Goal: Task Accomplishment & Management: Complete application form

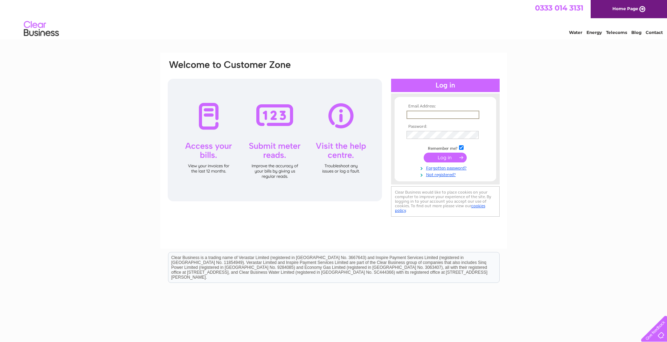
type input "[EMAIL_ADDRESS][DOMAIN_NAME]"
click at [447, 157] on input "submit" at bounding box center [445, 158] width 43 height 10
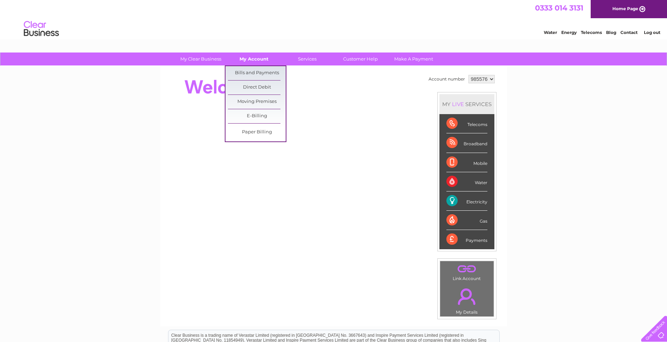
click at [253, 59] on link "My Account" at bounding box center [254, 59] width 58 height 13
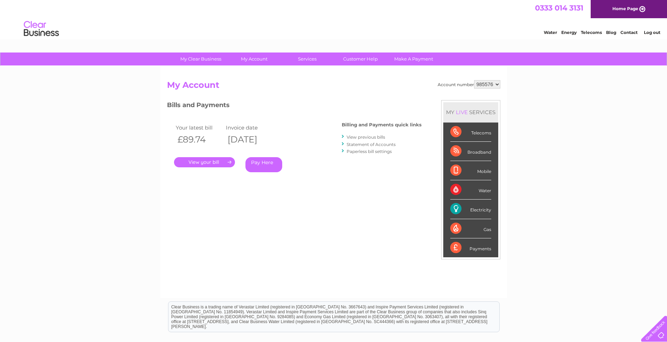
click at [209, 161] on link "." at bounding box center [204, 162] width 61 height 10
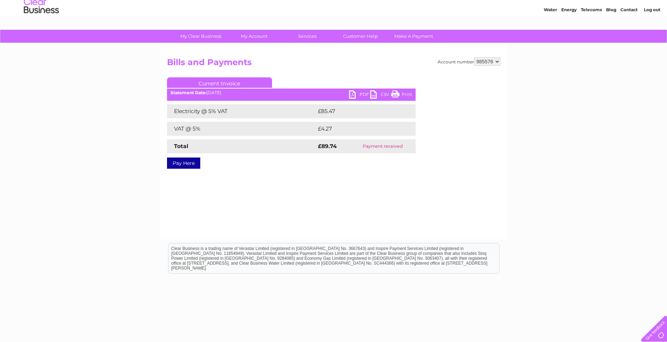
scroll to position [31, 0]
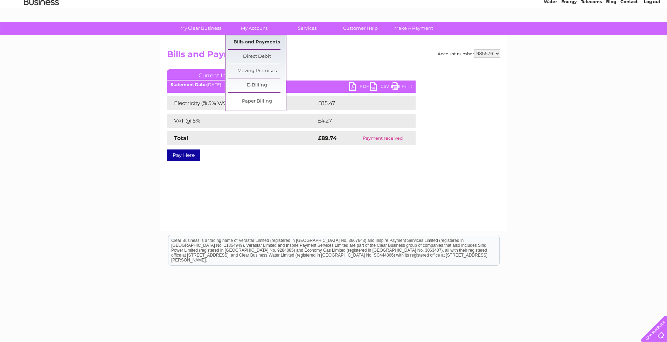
click at [261, 41] on link "Bills and Payments" at bounding box center [257, 42] width 58 height 14
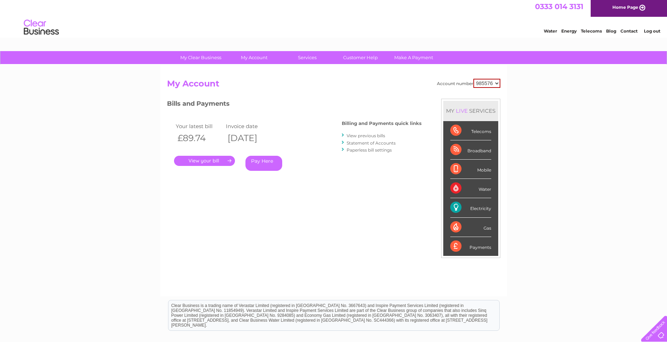
scroll to position [12, 0]
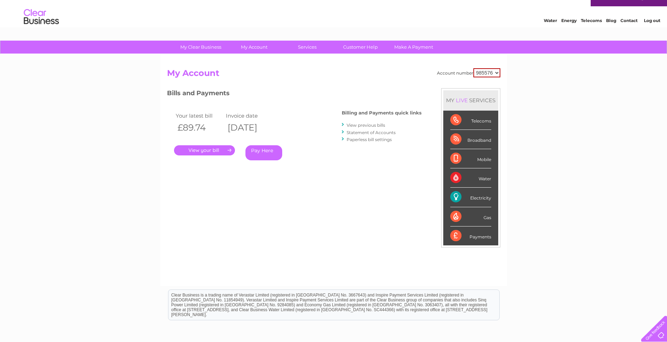
click at [373, 125] on link "View previous bills" at bounding box center [366, 125] width 39 height 5
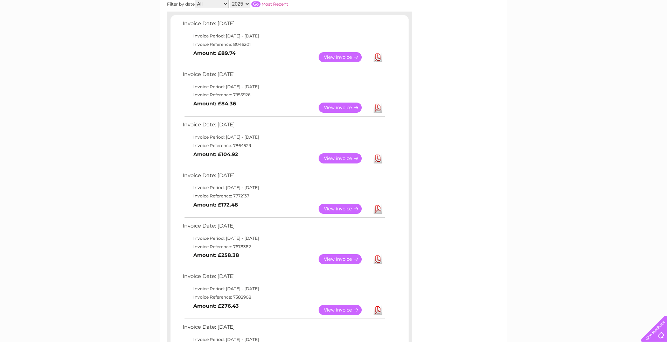
scroll to position [101, 0]
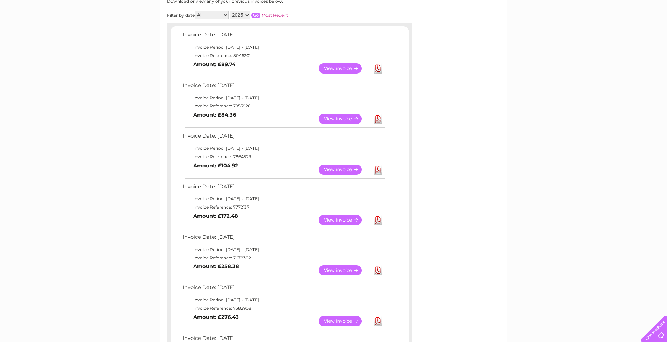
click at [379, 65] on link "Download" at bounding box center [378, 68] width 9 height 10
click at [379, 117] on link "Download" at bounding box center [378, 119] width 9 height 10
click at [379, 165] on link "Download" at bounding box center [378, 170] width 9 height 10
click at [377, 215] on link "Download" at bounding box center [378, 220] width 9 height 10
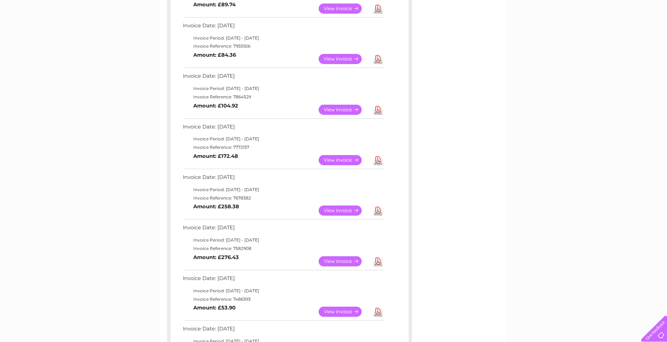
scroll to position [167, 0]
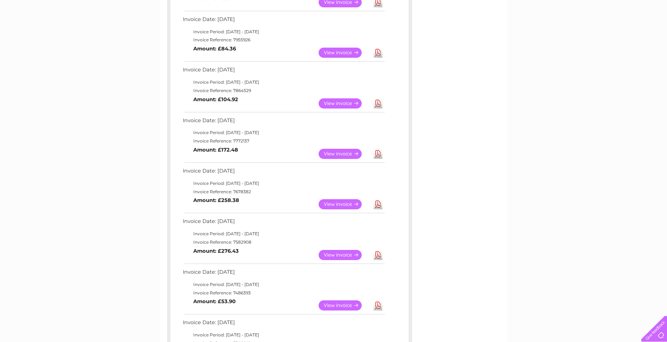
click at [377, 250] on link "Download" at bounding box center [378, 255] width 9 height 10
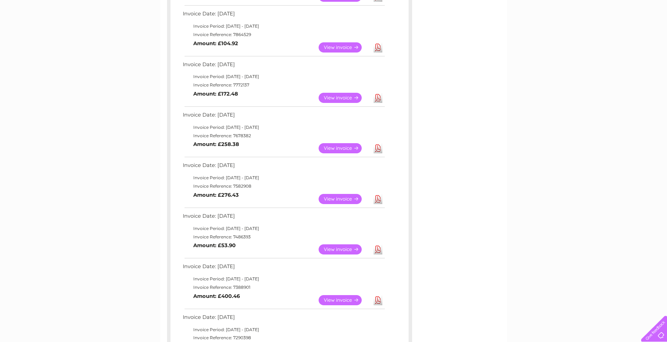
scroll to position [258, 0]
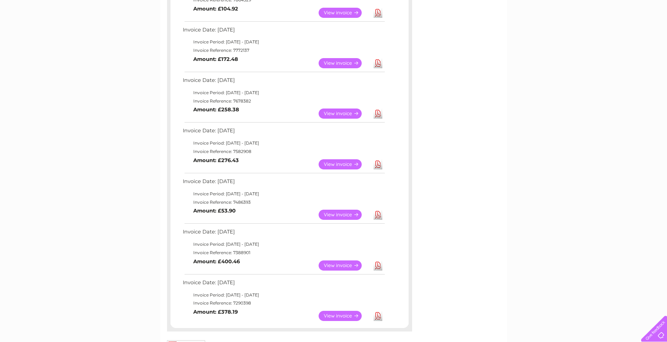
click at [379, 210] on link "Download" at bounding box center [378, 215] width 9 height 10
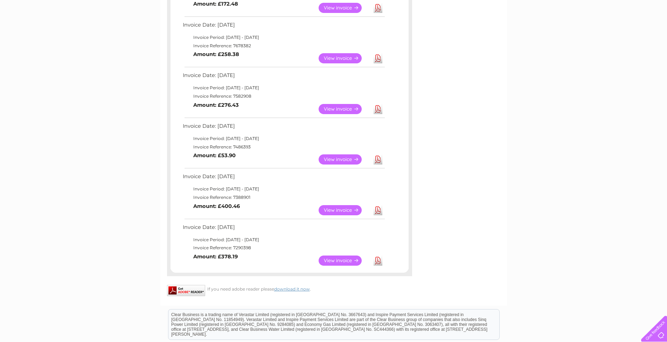
scroll to position [325, 0]
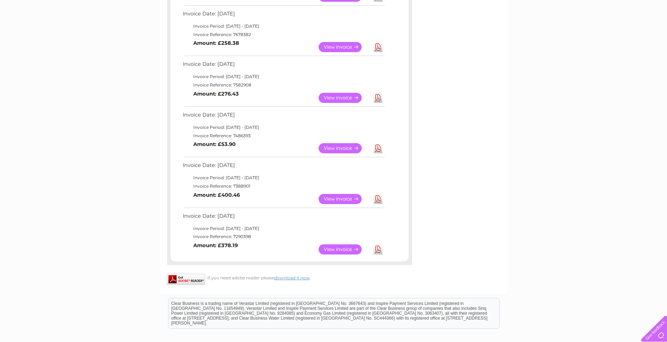
click at [379, 194] on link "Download" at bounding box center [378, 199] width 9 height 10
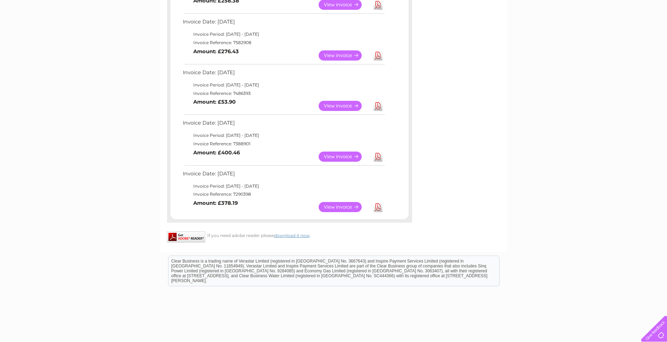
scroll to position [393, 0]
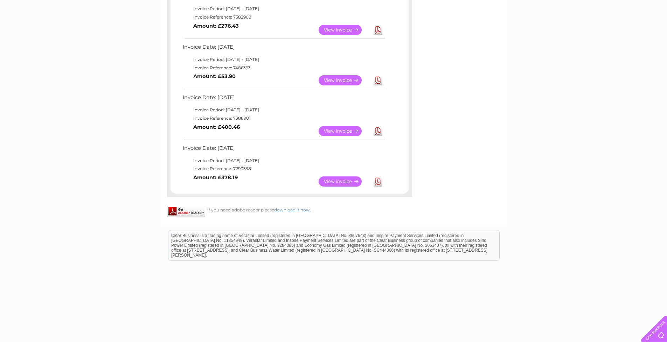
click at [380, 177] on link "Download" at bounding box center [378, 182] width 9 height 10
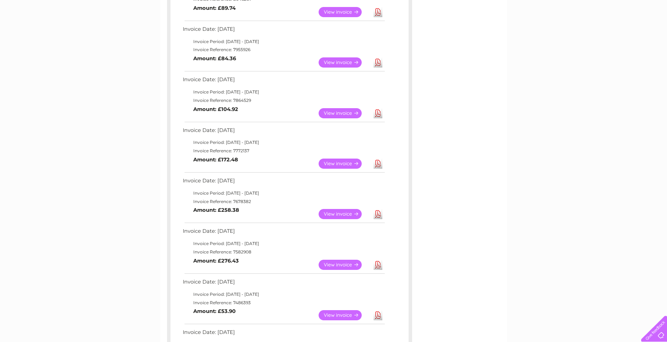
scroll to position [88, 0]
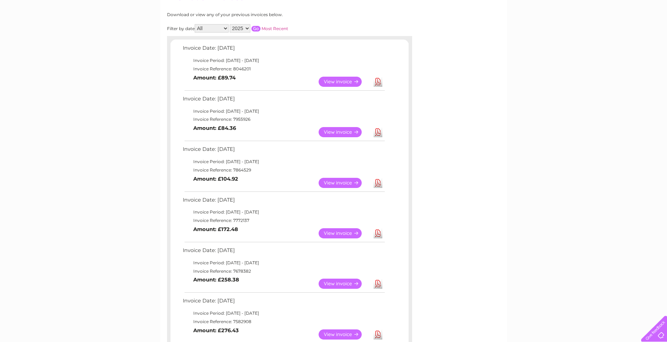
select select "2024"
click at [261, 26] on input "button" at bounding box center [256, 29] width 9 height 6
click at [379, 78] on link "Download" at bounding box center [378, 82] width 9 height 10
click at [379, 130] on link "Download" at bounding box center [378, 132] width 9 height 10
click at [378, 179] on link "Download" at bounding box center [378, 183] width 9 height 10
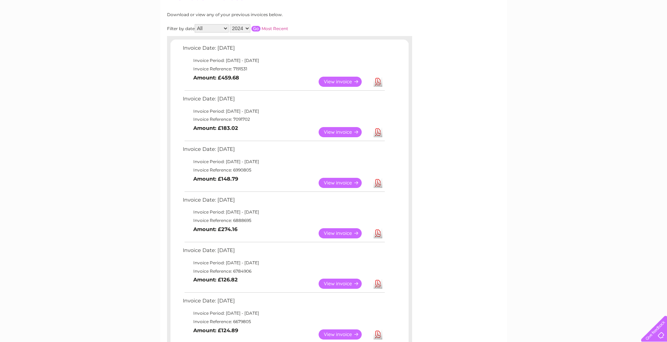
click at [379, 228] on link "Download" at bounding box center [378, 233] width 9 height 10
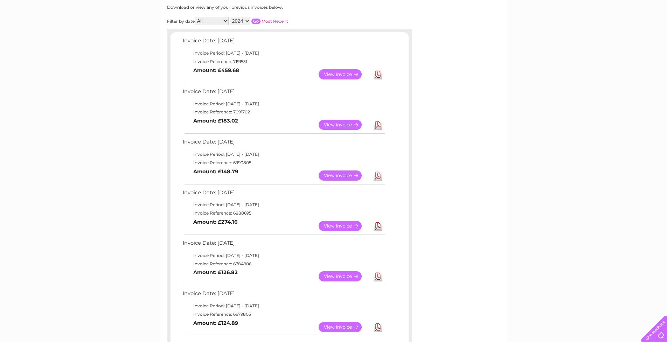
scroll to position [104, 0]
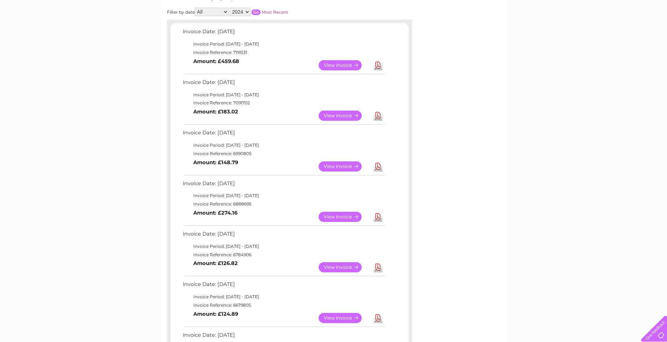
click at [376, 263] on link "Download" at bounding box center [378, 267] width 9 height 10
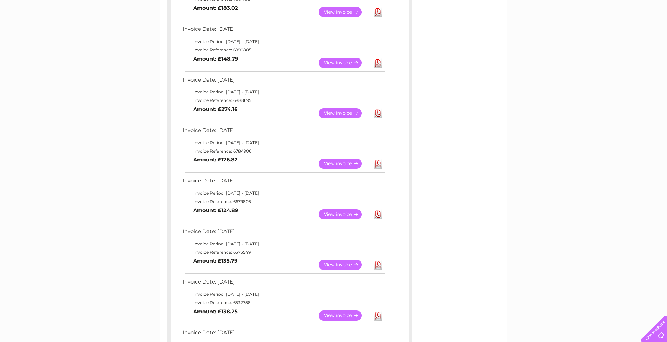
scroll to position [209, 0]
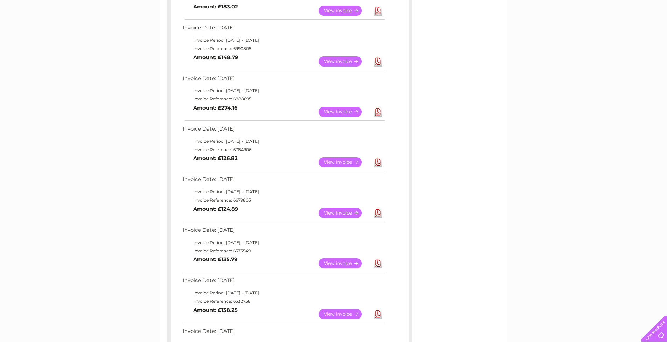
click at [378, 208] on link "Download" at bounding box center [378, 213] width 9 height 10
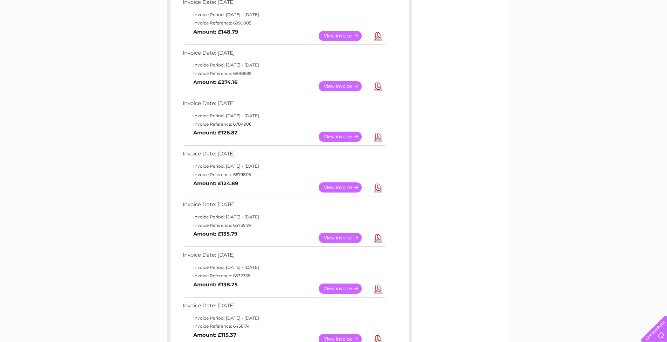
scroll to position [286, 0]
click at [379, 182] on link "Download" at bounding box center [378, 187] width 9 height 10
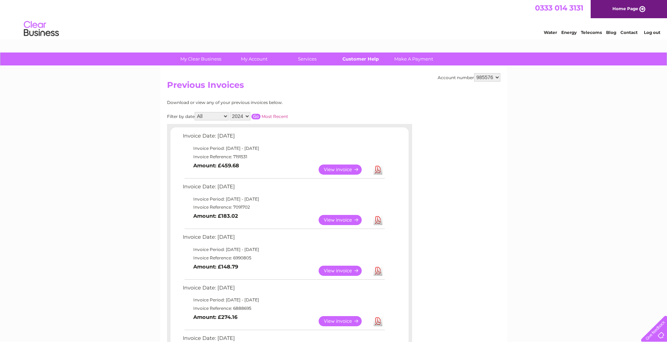
click at [365, 59] on link "Customer Help" at bounding box center [361, 59] width 58 height 13
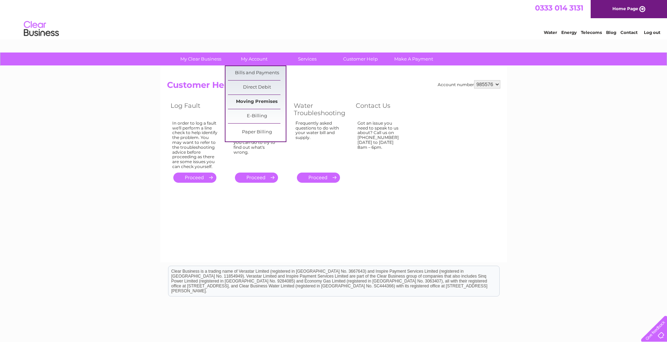
click at [252, 103] on link "Moving Premises" at bounding box center [257, 102] width 58 height 14
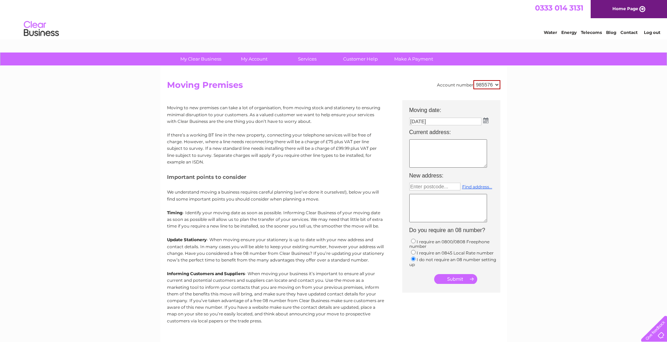
click at [629, 30] on link "Contact" at bounding box center [629, 32] width 17 height 5
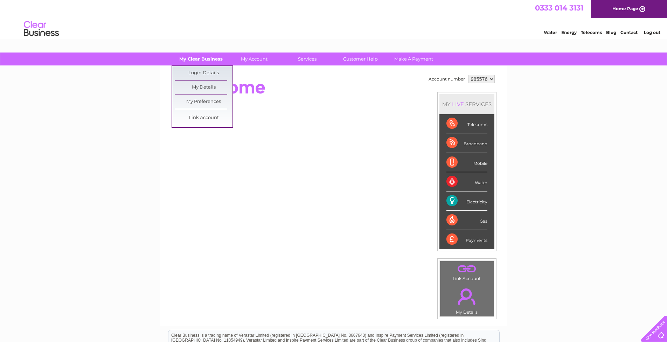
click at [201, 61] on link "My Clear Business" at bounding box center [201, 59] width 58 height 13
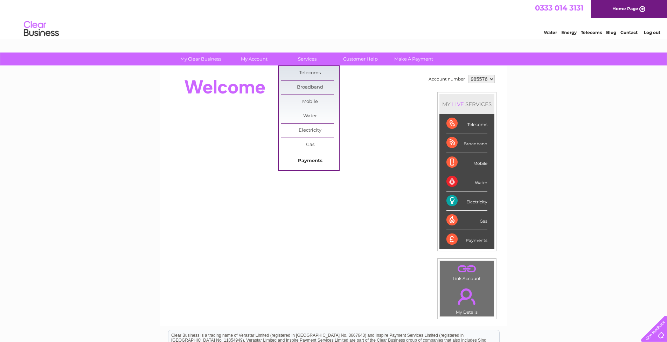
click at [311, 164] on link "Payments" at bounding box center [310, 161] width 58 height 14
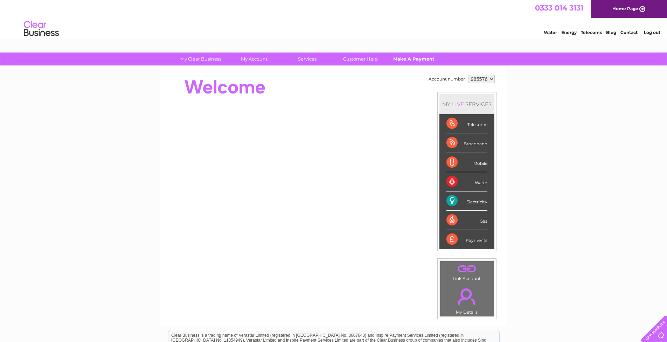
click at [414, 61] on link "Make A Payment" at bounding box center [414, 59] width 58 height 13
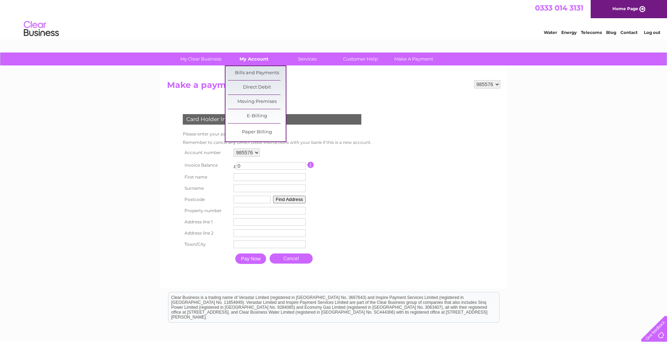
click at [254, 61] on link "My Account" at bounding box center [254, 59] width 58 height 13
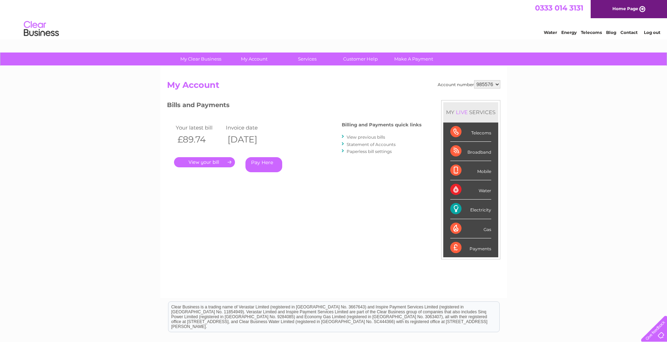
click at [254, 61] on link "My Account" at bounding box center [254, 59] width 58 height 13
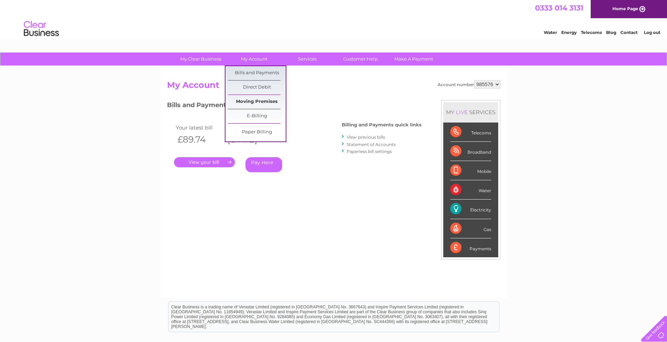
click at [259, 101] on link "Moving Premises" at bounding box center [257, 102] width 58 height 14
click at [257, 103] on link "Moving Premises" at bounding box center [257, 102] width 58 height 14
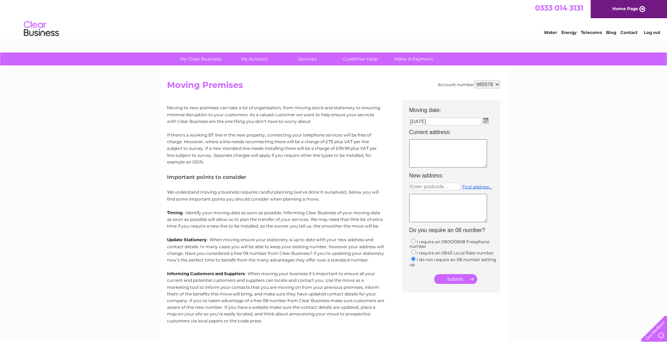
click at [485, 121] on img at bounding box center [485, 121] width 5 height 6
click at [417, 131] on div "Prev Next September 2025" at bounding box center [449, 131] width 76 height 11
click at [416, 131] on div "Prev Next September 2025" at bounding box center [449, 131] width 76 height 11
click at [418, 128] on div "Prev Next September 2025" at bounding box center [449, 131] width 76 height 11
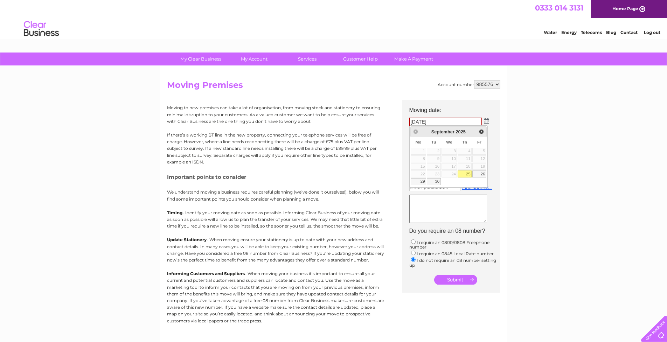
click at [418, 128] on div "Prev Next September 2025" at bounding box center [449, 131] width 76 height 11
click at [417, 128] on div "Prev Next September 2025" at bounding box center [449, 131] width 76 height 11
click at [465, 134] on span "2025" at bounding box center [461, 131] width 10 height 5
click at [482, 132] on span "Next" at bounding box center [482, 132] width 6 height 6
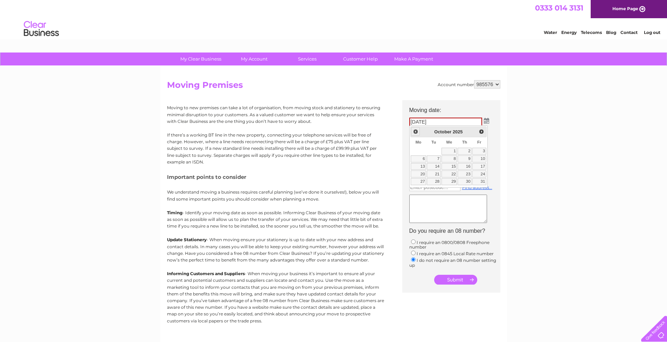
click at [417, 132] on span "Prev" at bounding box center [416, 132] width 6 height 6
click at [466, 174] on link "25" at bounding box center [465, 174] width 14 height 7
click at [427, 148] on textarea at bounding box center [449, 154] width 78 height 28
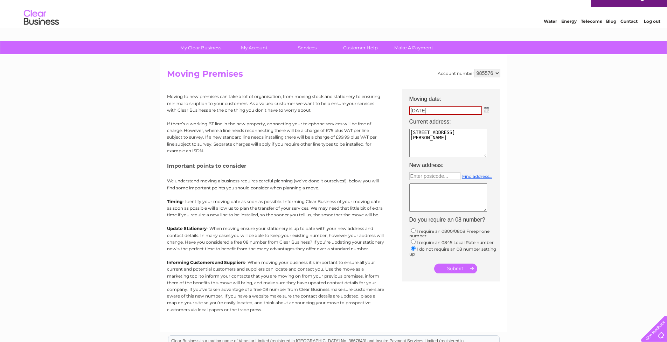
type textarea "22 Newman Street, W1T 1PH"
click at [426, 198] on textarea at bounding box center [449, 198] width 78 height 28
type textarea "No new address. We surrendered our office lease 04/08/2025 and wish to terminat…"
click at [485, 252] on td "I require an 0800/0808 Freephone number I require an 0845 Local Rate number I d…" at bounding box center [455, 242] width 98 height 33
click at [462, 268] on input "submit" at bounding box center [455, 269] width 43 height 10
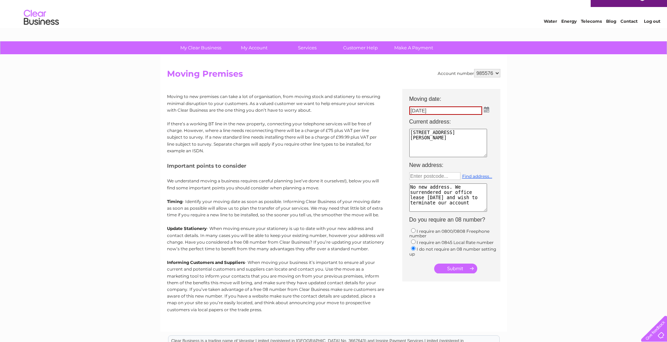
click at [455, 264] on input "submit" at bounding box center [455, 269] width 43 height 10
click at [486, 109] on img at bounding box center [486, 110] width 5 height 6
click at [468, 159] on table "Su Mo Tu We Th Fr Sa 1 2 3 4 5 6 7 8 9 10 11 12 13 14 15 16 17 18 19 20 21 22 2…" at bounding box center [449, 151] width 76 height 49
click at [469, 163] on link "25" at bounding box center [465, 163] width 14 height 7
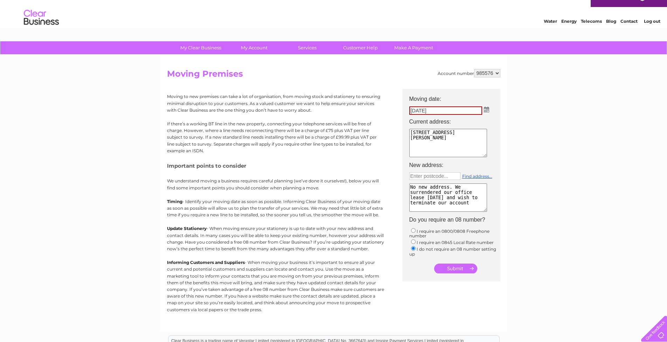
click at [487, 110] on img at bounding box center [486, 110] width 5 height 6
click at [481, 161] on link "26" at bounding box center [480, 163] width 14 height 7
type input "26/09/2025"
click at [457, 268] on input "submit" at bounding box center [455, 269] width 43 height 10
click at [463, 268] on input "submit" at bounding box center [455, 269] width 43 height 10
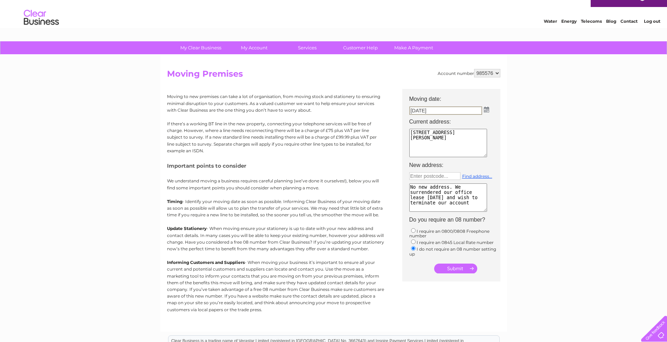
click at [460, 266] on input "submit" at bounding box center [455, 269] width 43 height 10
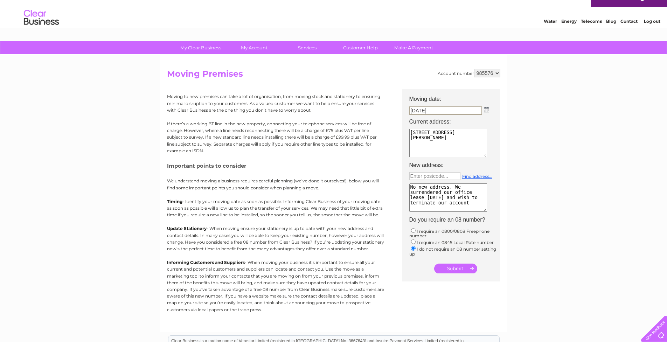
click at [460, 266] on input "submit" at bounding box center [455, 269] width 43 height 10
click at [487, 110] on img at bounding box center [486, 110] width 5 height 6
click at [482, 163] on link "26" at bounding box center [480, 163] width 14 height 7
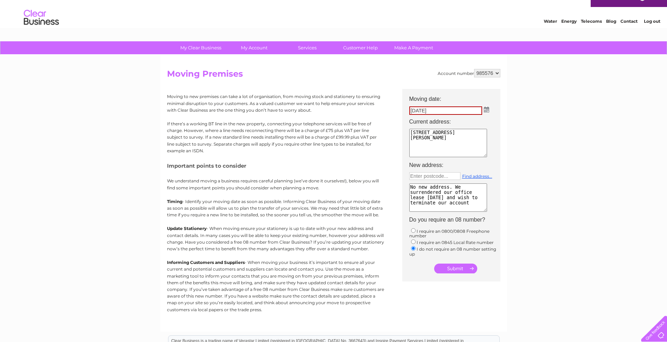
click at [460, 269] on input "submit" at bounding box center [455, 269] width 43 height 10
click at [456, 264] on input "submit" at bounding box center [455, 269] width 43 height 10
click at [455, 266] on input "submit" at bounding box center [455, 269] width 43 height 10
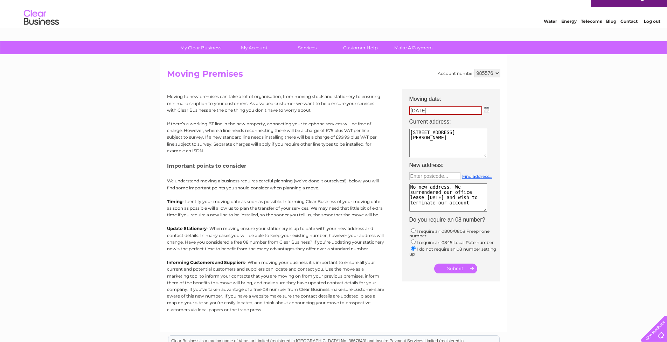
click at [455, 266] on input "submit" at bounding box center [455, 269] width 43 height 10
drag, startPoint x: 455, startPoint y: 266, endPoint x: 441, endPoint y: 261, distance: 15.0
click at [455, 266] on input "submit" at bounding box center [455, 269] width 43 height 10
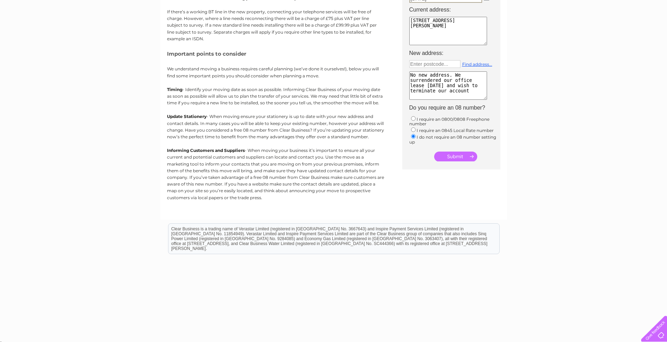
scroll to position [0, 0]
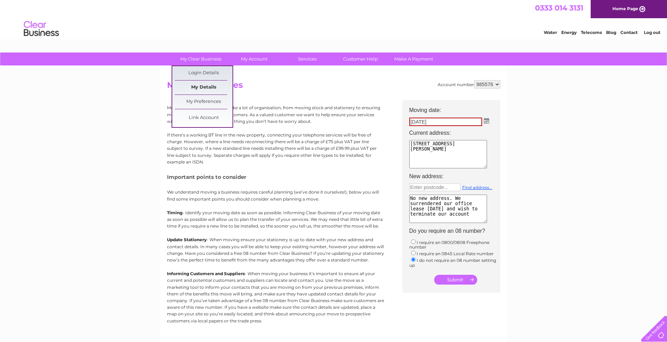
click at [197, 88] on link "My Details" at bounding box center [204, 88] width 58 height 14
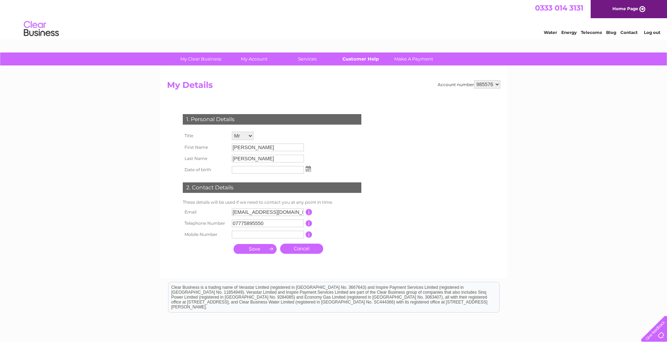
click at [357, 59] on link "Customer Help" at bounding box center [361, 59] width 58 height 13
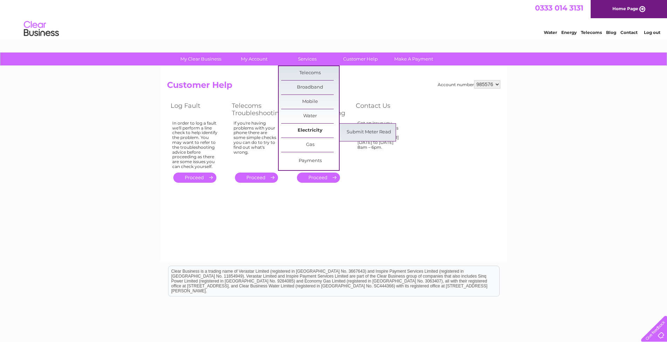
click at [308, 131] on link "Electricity" at bounding box center [310, 131] width 58 height 14
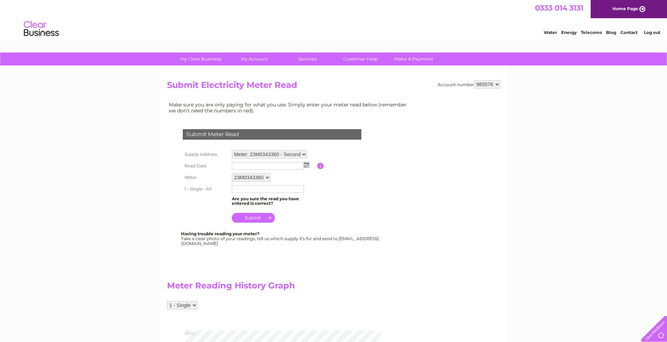
click at [372, 84] on h2 "Submit Electricity Meter Read" at bounding box center [333, 86] width 333 height 13
click at [346, 81] on h2 "Submit Electricity Meter Read" at bounding box center [333, 86] width 333 height 13
click at [254, 58] on link "My Account" at bounding box center [254, 59] width 58 height 13
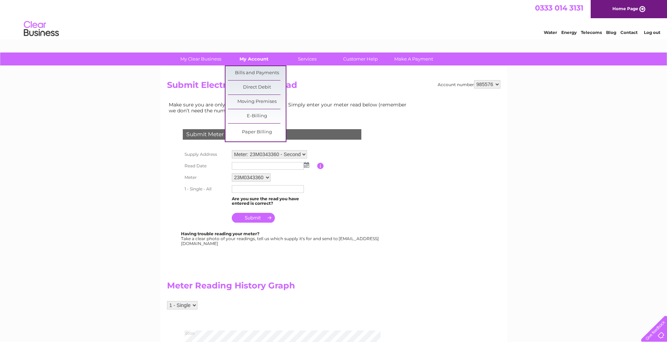
click at [254, 58] on link "My Account" at bounding box center [254, 59] width 58 height 13
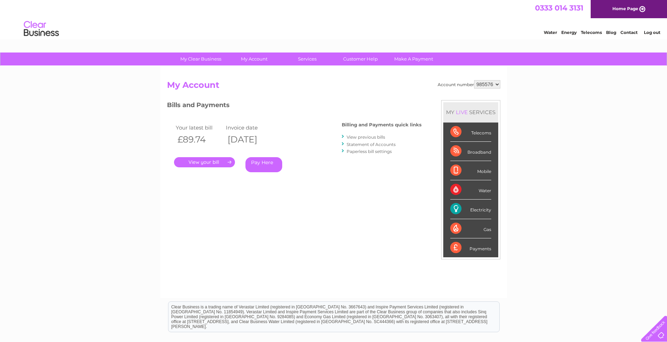
click at [305, 99] on div "Account number 985576 My Account MY LIVE SERVICES Telecoms Broadband Mobile Wat…" at bounding box center [333, 185] width 333 height 211
click at [296, 16] on div "0333 014 3131 Home Page" at bounding box center [333, 9] width 667 height 18
click at [283, 207] on div "Account number 985576 My Account MY LIVE SERVICES Telecoms Broadband Mobile Wat…" at bounding box center [333, 185] width 333 height 211
